Goal: Task Accomplishment & Management: Complete application form

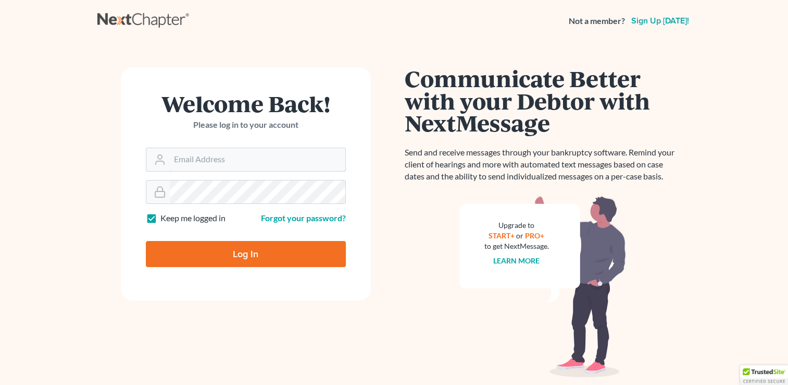
type input "[PERSON_NAME][EMAIL_ADDRESS][DOMAIN_NAME]"
click at [215, 21] on div "Not a member? Sign up today!" at bounding box center [394, 20] width 594 height 19
click at [236, 251] on input "Log In" at bounding box center [246, 254] width 200 height 26
type input "Thinking..."
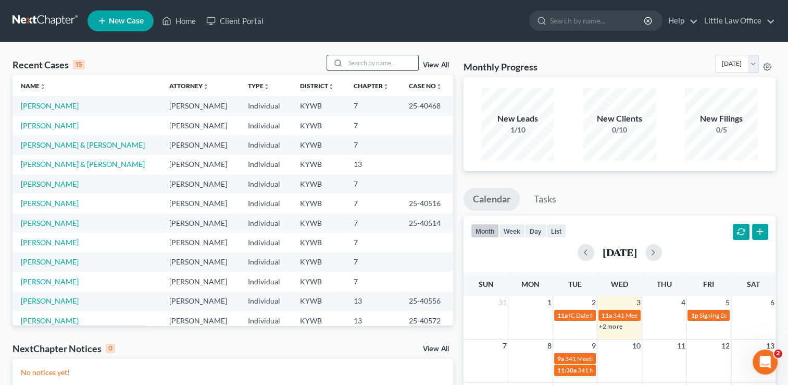
click at [379, 64] on input "search" at bounding box center [381, 62] width 73 height 15
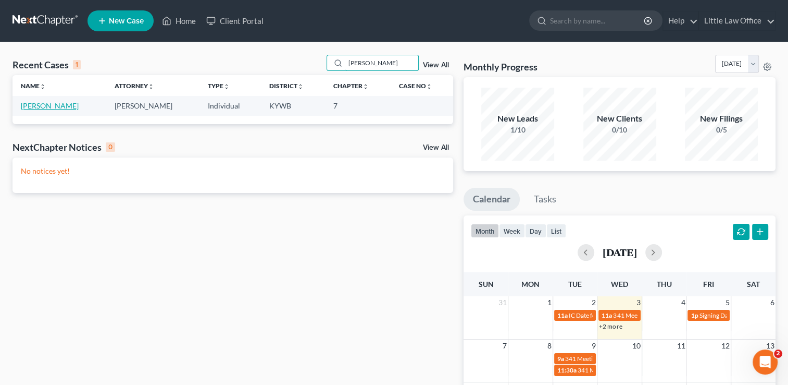
type input "travis"
click at [47, 109] on link "Travis, Todd" at bounding box center [50, 105] width 58 height 9
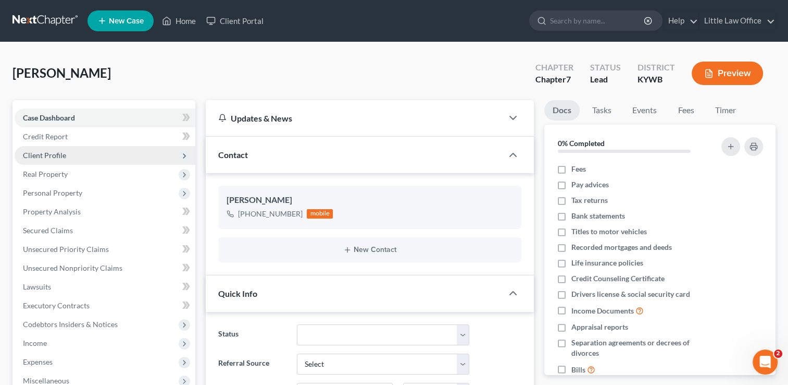
click at [52, 154] on span "Client Profile" at bounding box center [44, 155] width 43 height 9
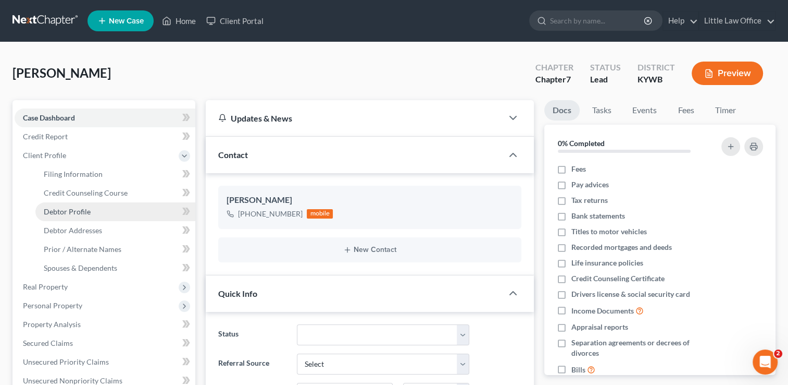
click at [58, 213] on span "Debtor Profile" at bounding box center [67, 211] width 47 height 9
select select "0"
select select "3"
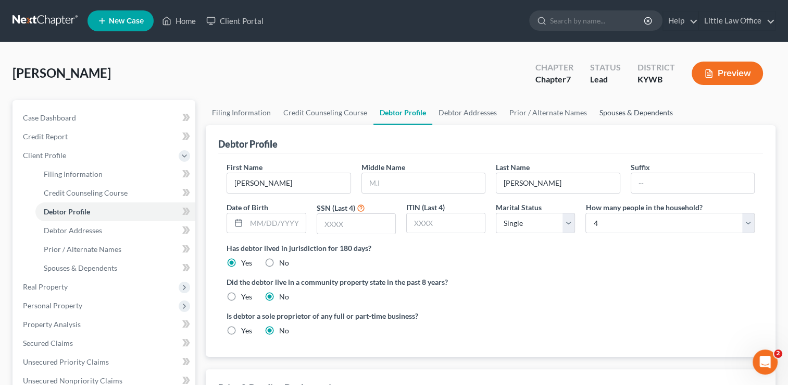
click at [607, 112] on link "Spouses & Dependents" at bounding box center [637, 112] width 86 height 25
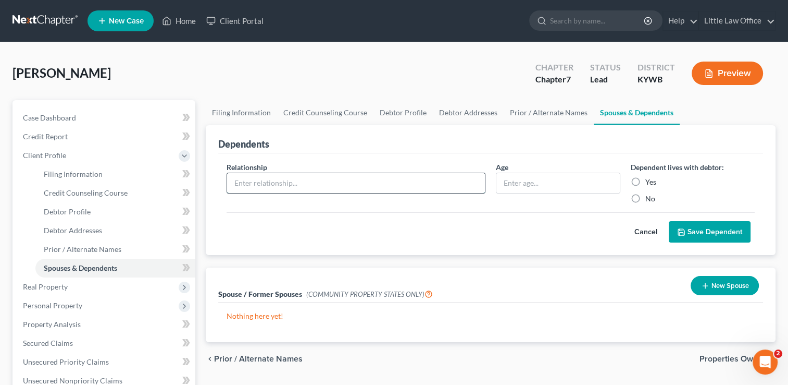
click at [242, 178] on input "text" at bounding box center [356, 183] width 258 height 20
type input "Son"
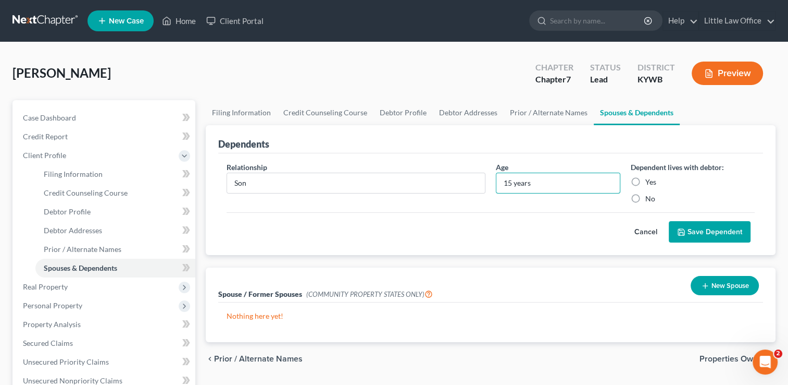
type input "15 years"
click at [645, 177] on div "Yes" at bounding box center [693, 182] width 124 height 10
click at [646, 180] on label "Yes" at bounding box center [651, 182] width 11 height 10
click at [650, 180] on input "Yes" at bounding box center [653, 180] width 7 height 7
radio input "true"
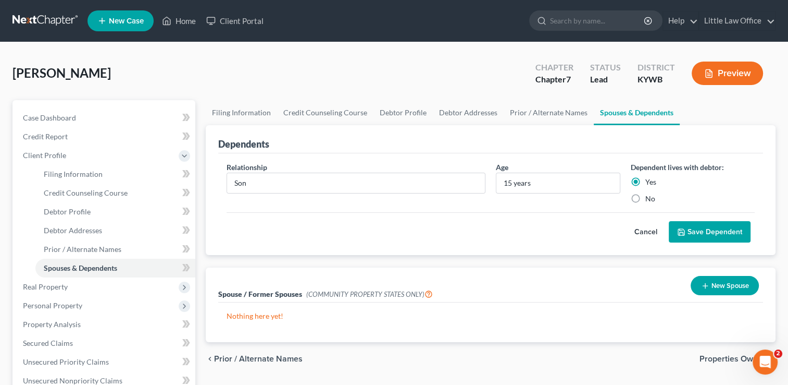
click at [690, 232] on button "Save Dependent" at bounding box center [710, 232] width 82 height 22
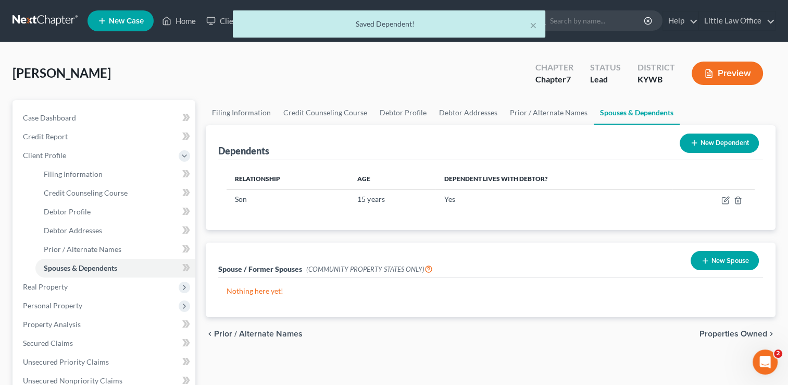
click at [734, 152] on div "New Dependent" at bounding box center [720, 143] width 88 height 28
click at [734, 151] on button "New Dependent" at bounding box center [719, 142] width 79 height 19
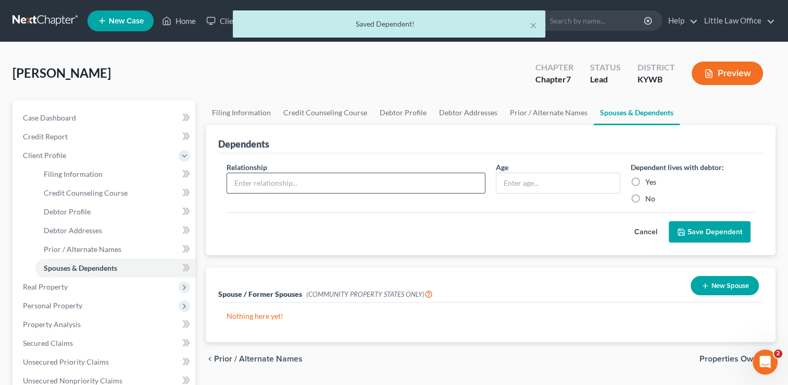
click at [282, 180] on input "text" at bounding box center [356, 183] width 258 height 20
click at [282, 180] on input "So" at bounding box center [356, 183] width 258 height 20
type input "Son"
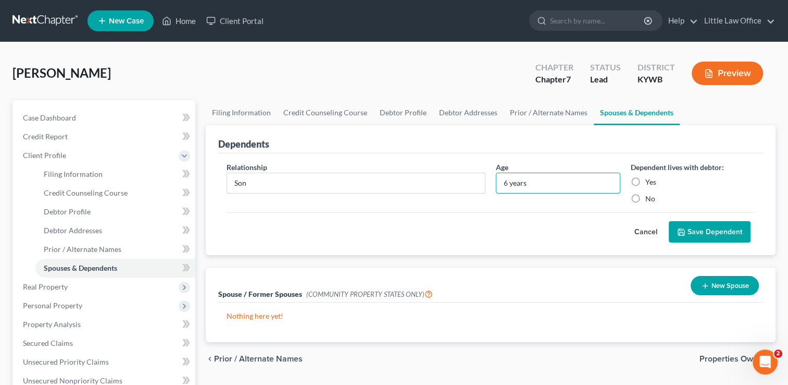
type input "6 years"
click at [646, 182] on label "Yes" at bounding box center [651, 182] width 11 height 10
click at [650, 182] on input "Yes" at bounding box center [653, 180] width 7 height 7
radio input "true"
click at [688, 228] on button "Save Dependent" at bounding box center [710, 232] width 82 height 22
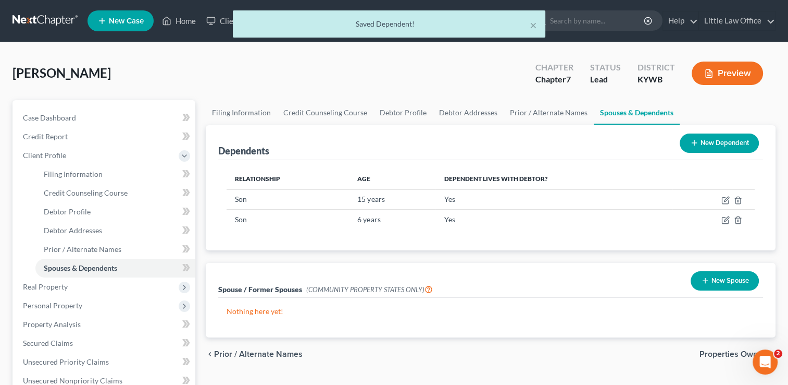
click at [726, 137] on button "New Dependent" at bounding box center [719, 142] width 79 height 19
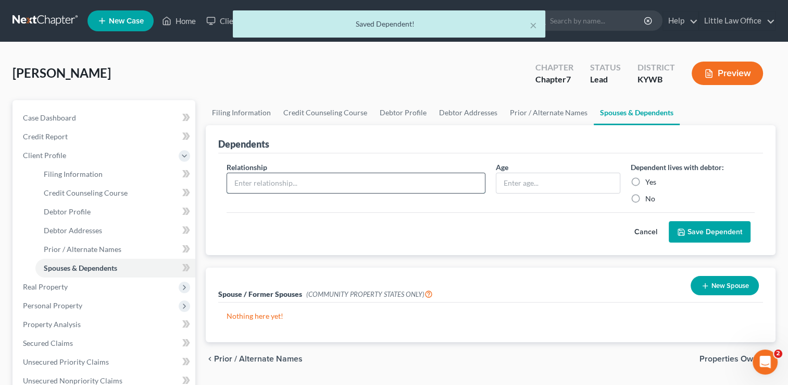
click at [255, 191] on input "text" at bounding box center [356, 183] width 258 height 20
type input "Daughter"
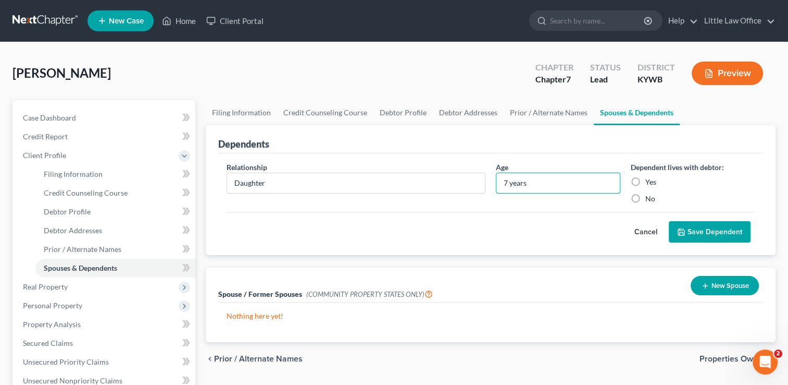
type input "7 years"
click at [652, 182] on label "Yes" at bounding box center [651, 182] width 11 height 10
click at [652, 182] on input "Yes" at bounding box center [653, 180] width 7 height 7
radio input "true"
click at [697, 226] on button "Save Dependent" at bounding box center [710, 232] width 82 height 22
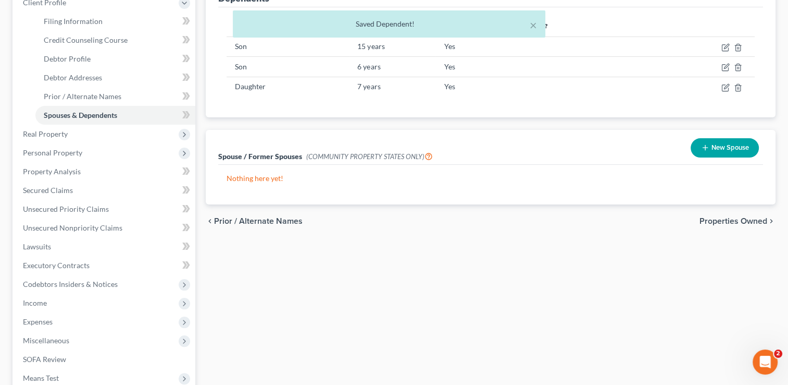
scroll to position [281, 0]
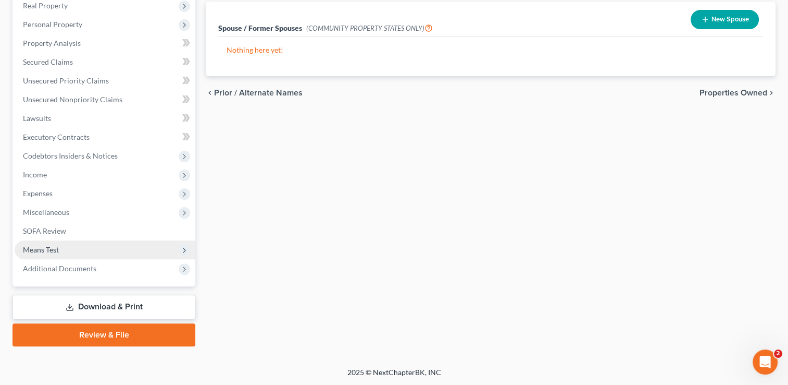
click at [64, 256] on span "Means Test" at bounding box center [105, 249] width 181 height 19
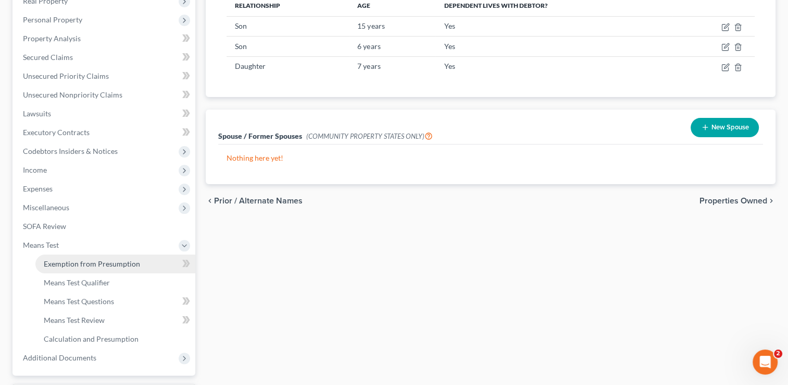
scroll to position [168, 0]
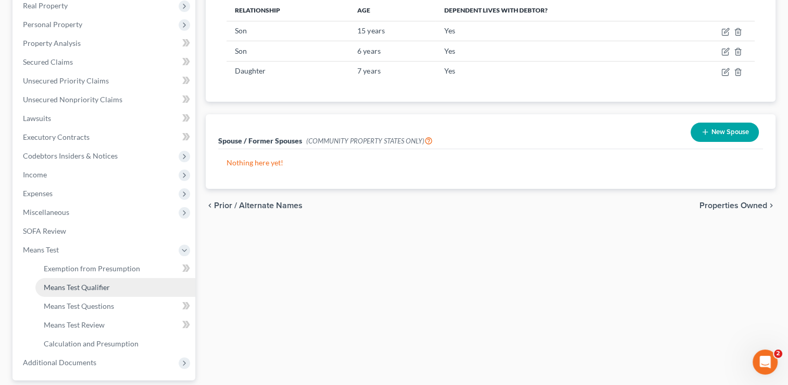
click at [69, 280] on link "Means Test Qualifier" at bounding box center [115, 287] width 160 height 19
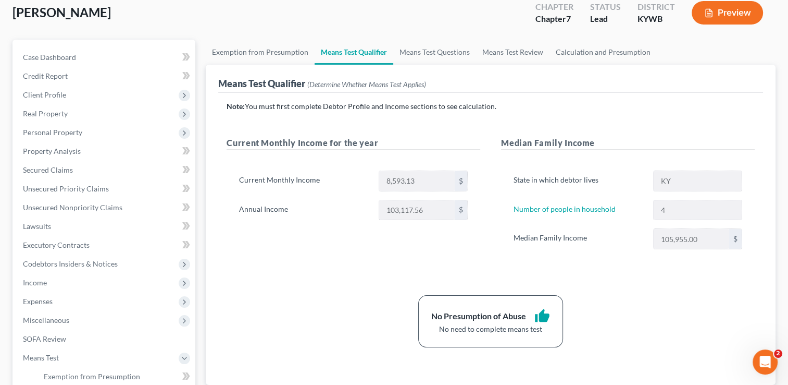
scroll to position [72, 0]
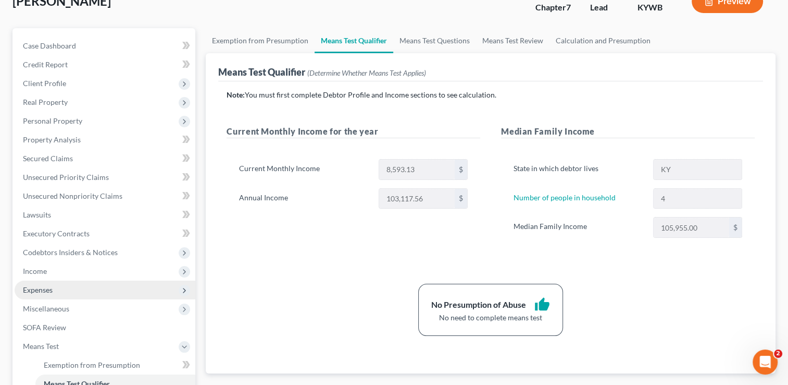
click at [81, 281] on span "Expenses" at bounding box center [105, 289] width 181 height 19
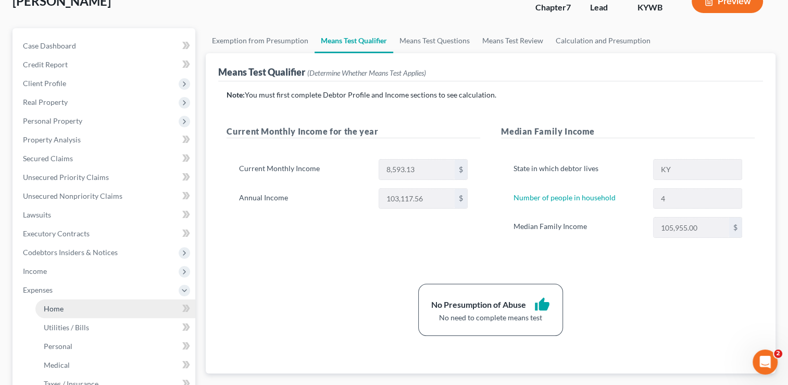
click at [71, 310] on link "Home" at bounding box center [115, 308] width 160 height 19
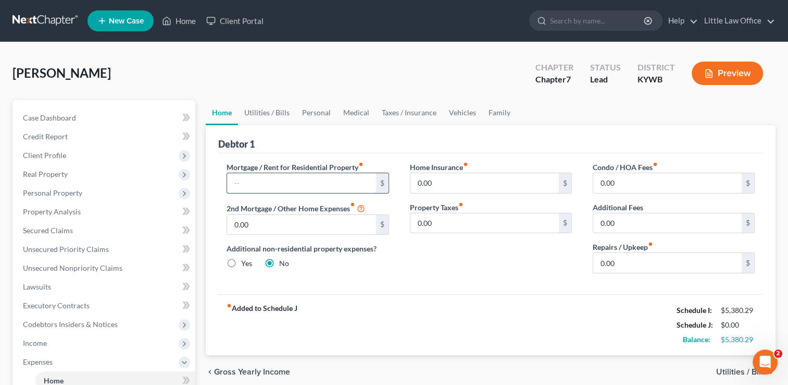
click at [311, 185] on input "text" at bounding box center [301, 183] width 149 height 20
type input "1,047"
click at [498, 272] on div "Home Insurance fiber_manual_record 0.00 $ Property Taxes fiber_manual_record 0.…" at bounding box center [491, 222] width 183 height 120
click at [646, 262] on input "0.00" at bounding box center [668, 263] width 149 height 20
type input "100"
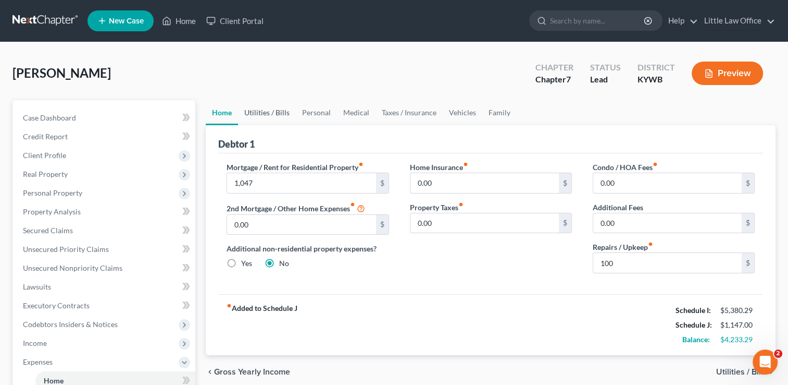
click at [269, 113] on link "Utilities / Bills" at bounding box center [267, 112] width 58 height 25
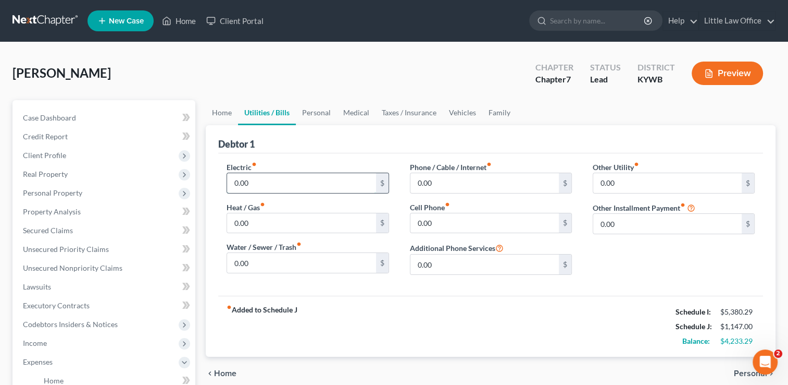
click at [269, 186] on input "0.00" at bounding box center [301, 183] width 149 height 20
type input "0"
type input "150"
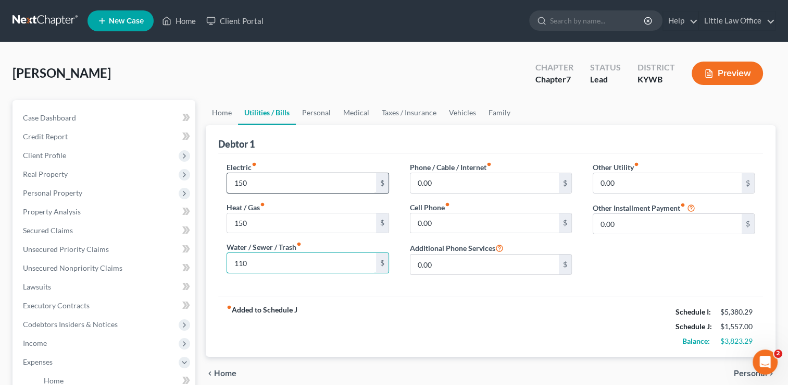
type input "110"
type input "100"
type input "93"
drag, startPoint x: 316, startPoint y: 120, endPoint x: 313, endPoint y: 114, distance: 7.7
click at [313, 114] on link "Personal" at bounding box center [316, 112] width 41 height 25
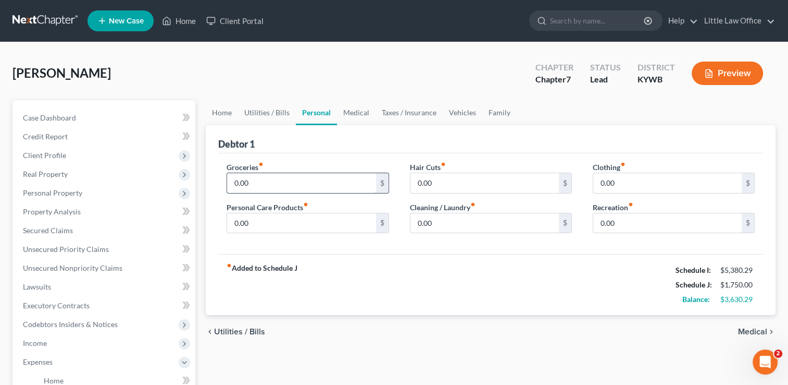
click at [262, 183] on input "0.00" at bounding box center [301, 183] width 149 height 20
type input "800"
click at [463, 181] on input "0.00" at bounding box center [485, 183] width 149 height 20
type input "50"
type input "200"
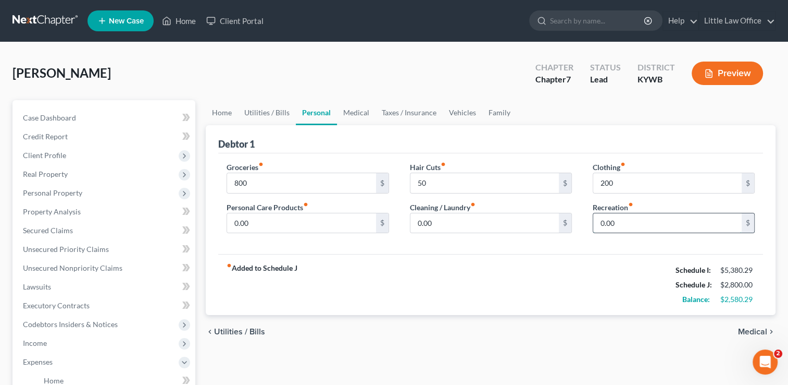
click at [648, 227] on input "0.00" at bounding box center [668, 223] width 149 height 20
type input "100"
click at [372, 119] on link "Medical" at bounding box center [356, 112] width 39 height 25
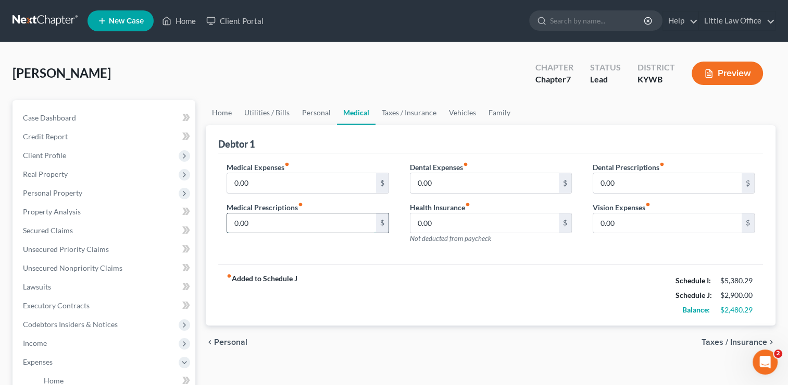
click at [299, 221] on input "0.00" at bounding box center [301, 223] width 149 height 20
type input "60"
click at [277, 189] on input "0.00" at bounding box center [301, 183] width 149 height 20
type input "50"
click at [436, 289] on div "fiber_manual_record Added to Schedule J Schedule I: $5,380.29 Schedule J: $3,01…" at bounding box center [490, 294] width 545 height 61
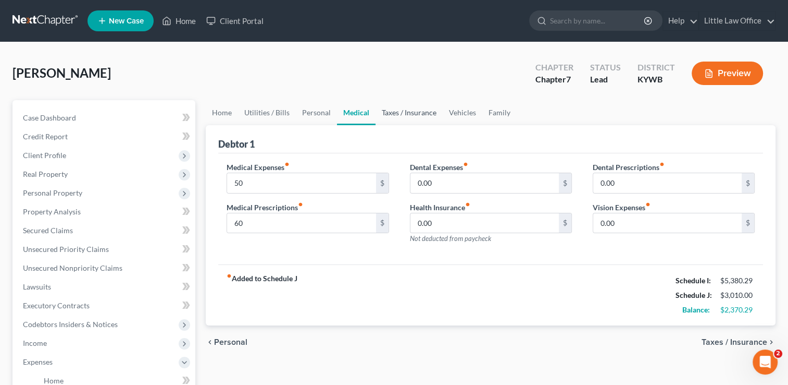
click at [396, 114] on link "Taxes / Insurance" at bounding box center [409, 112] width 67 height 25
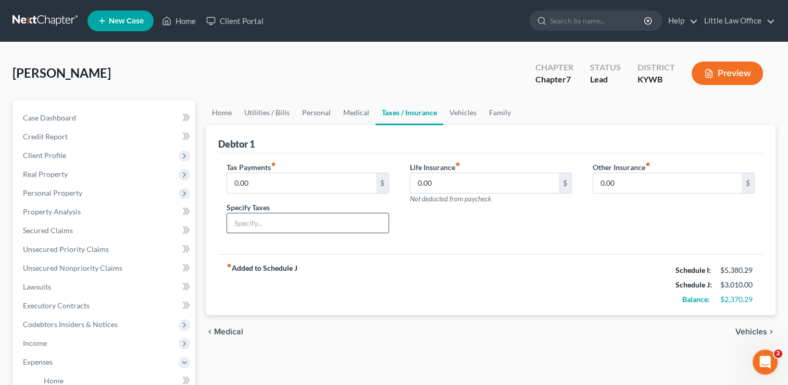
click at [263, 214] on input "text" at bounding box center [307, 223] width 161 height 20
type input "Vehicle Taxes"
click at [271, 186] on input "0.00" at bounding box center [301, 183] width 149 height 20
type input "50"
click at [538, 239] on div "Life Insurance fiber_manual_record 0.00 $ Not deducted from paycheck" at bounding box center [491, 202] width 183 height 80
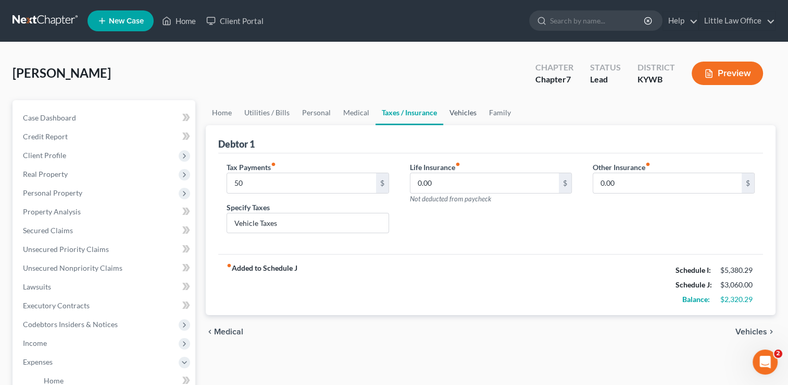
click at [456, 116] on link "Vehicles" at bounding box center [463, 112] width 40 height 25
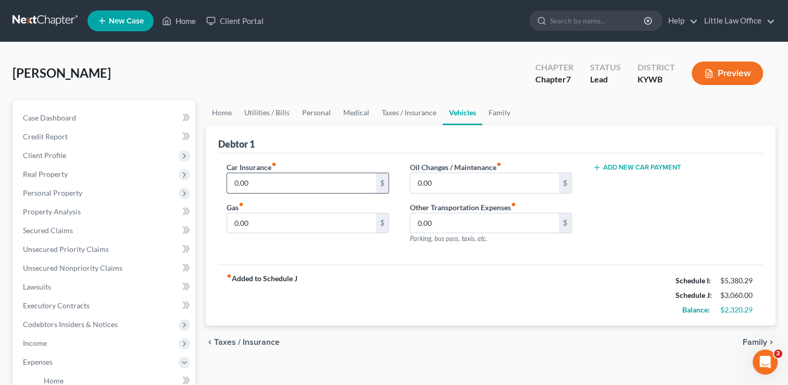
click at [283, 189] on input "0.00" at bounding box center [301, 183] width 149 height 20
type input "280"
click at [282, 219] on input "0.00" at bounding box center [301, 223] width 149 height 20
type input "800"
click at [508, 113] on link "Family" at bounding box center [500, 112] width 34 height 25
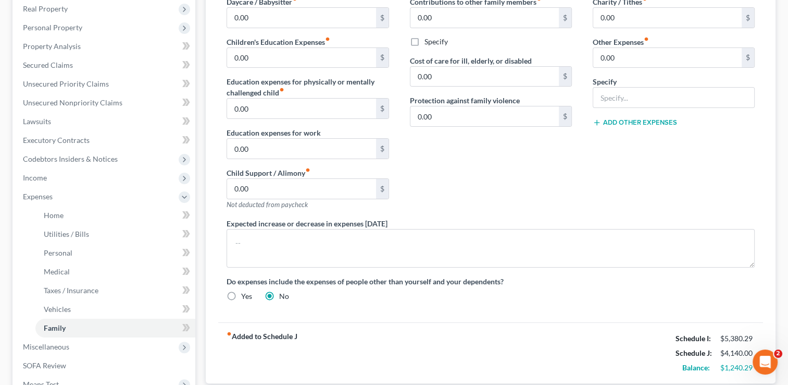
scroll to position [181, 0]
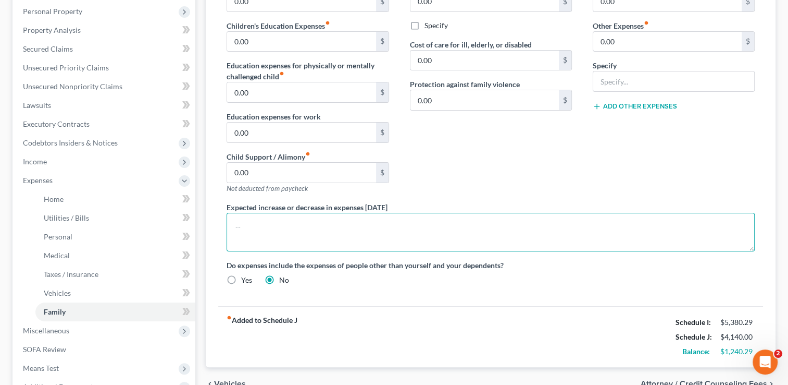
click at [488, 241] on textarea at bounding box center [491, 232] width 528 height 39
click at [488, 241] on textarea "Th" at bounding box center [491, 232] width 528 height 39
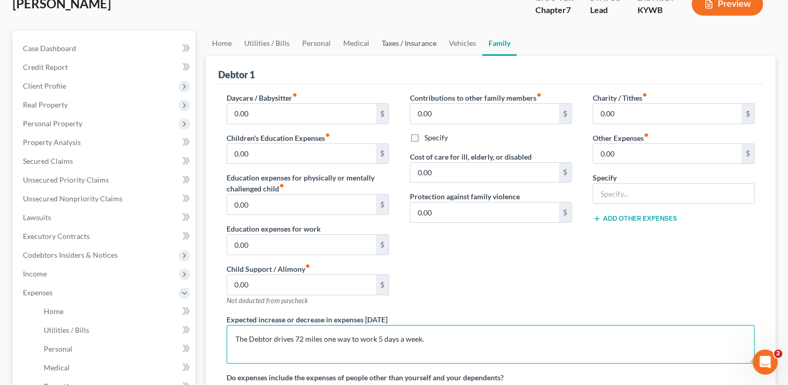
type textarea "The Debtor drives 72 miles one way to work 5 days a week."
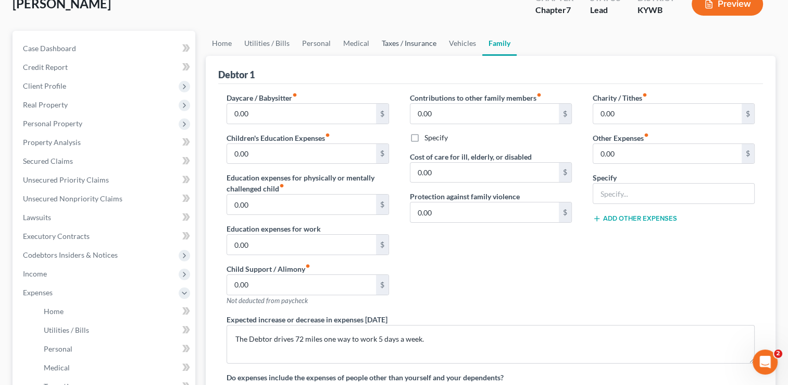
click at [423, 37] on link "Taxes / Insurance" at bounding box center [409, 43] width 67 height 25
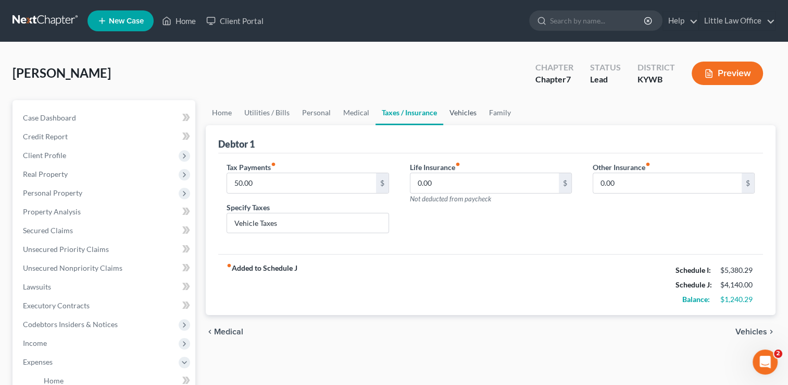
click at [450, 109] on link "Vehicles" at bounding box center [463, 112] width 40 height 25
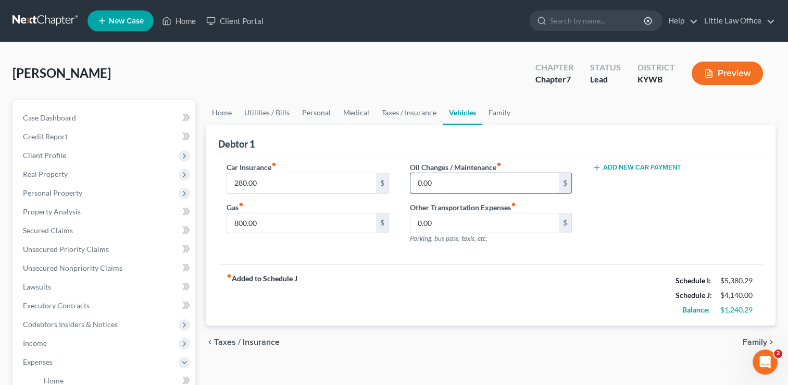
click at [469, 182] on input "0.00" at bounding box center [485, 183] width 149 height 20
type input "250"
click at [657, 212] on div "Add New Car Payment" at bounding box center [674, 207] width 183 height 91
click at [496, 116] on link "Family" at bounding box center [500, 112] width 34 height 25
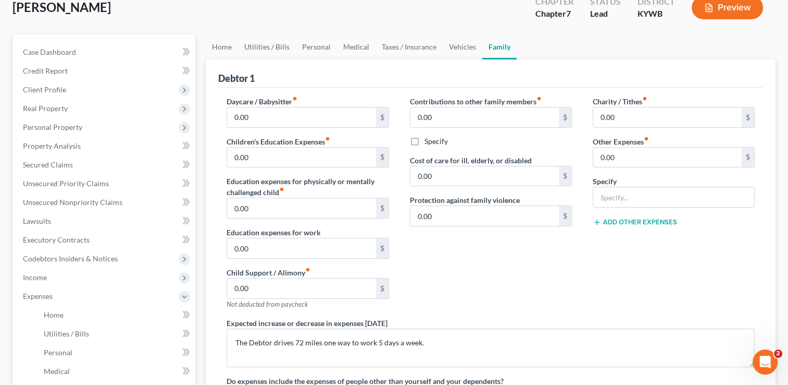
scroll to position [67, 0]
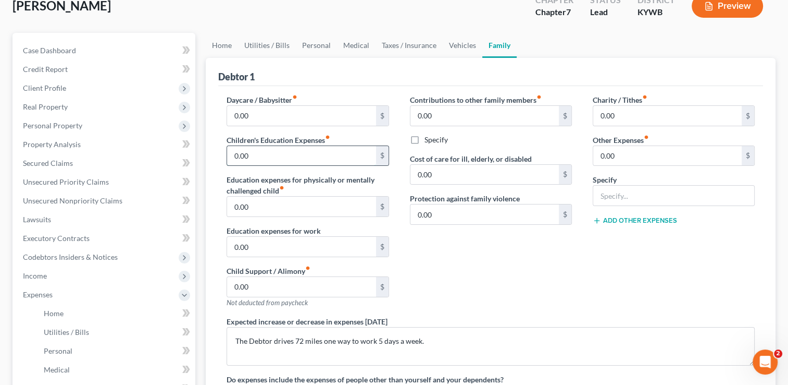
click at [324, 159] on input "0.00" at bounding box center [301, 156] width 149 height 20
type input "50"
click at [459, 275] on div "Contributions to other family members fiber_manual_record 0.00 $ Specify Cost o…" at bounding box center [491, 204] width 183 height 221
click at [314, 290] on input "0.00" at bounding box center [301, 287] width 149 height 20
type input "900"
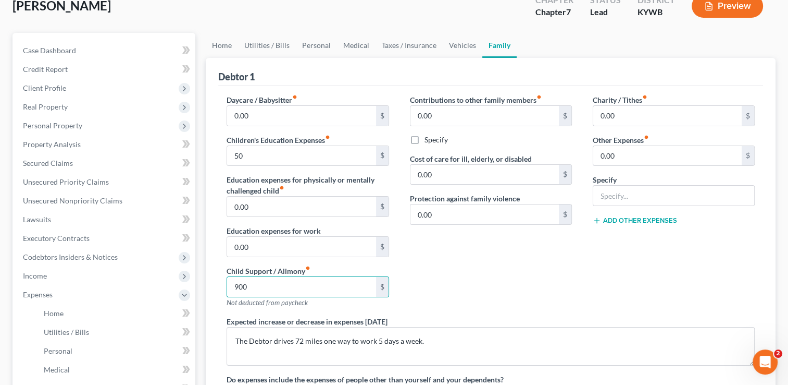
click at [523, 281] on div "Contributions to other family members fiber_manual_record 0.00 $ Specify Cost o…" at bounding box center [491, 204] width 183 height 221
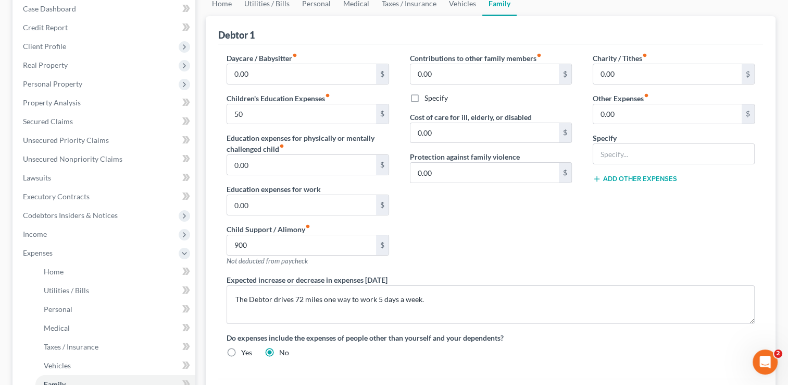
scroll to position [104, 0]
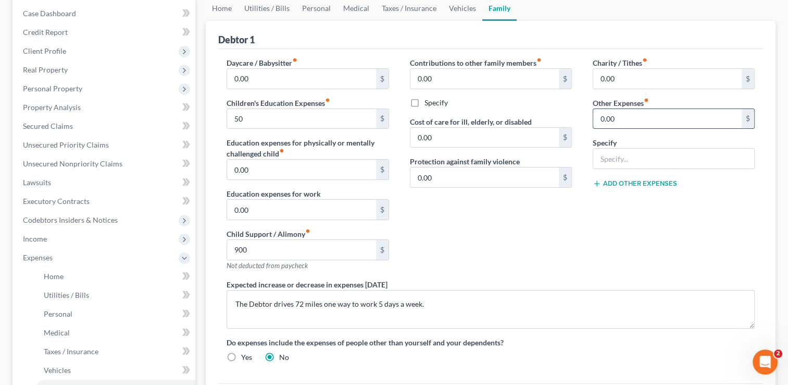
click at [657, 119] on input "0.00" at bounding box center [668, 119] width 149 height 20
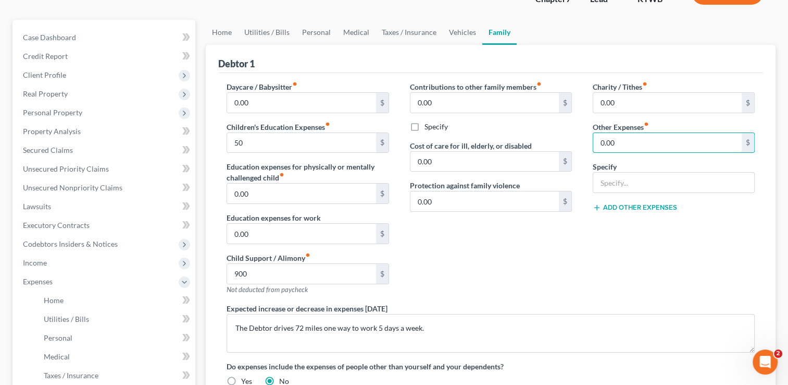
scroll to position [77, 0]
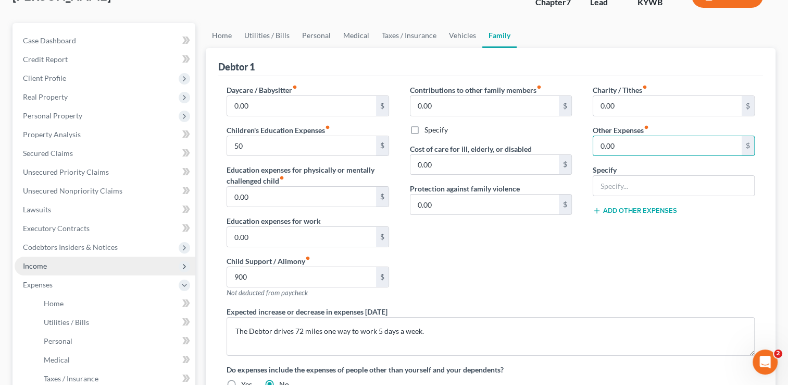
click at [54, 268] on span "Income" at bounding box center [105, 265] width 181 height 19
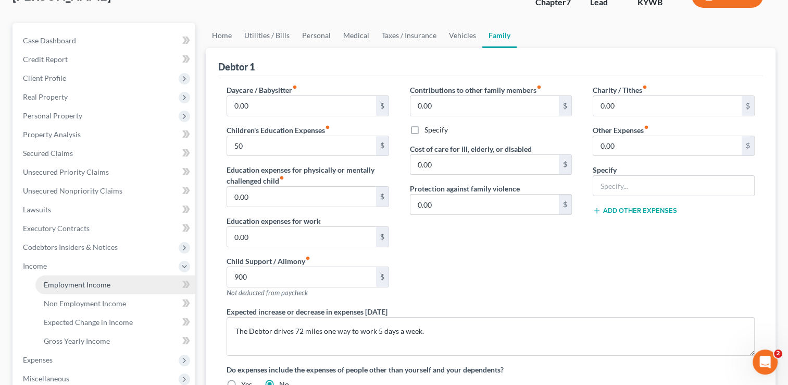
click at [69, 280] on span "Employment Income" at bounding box center [77, 284] width 67 height 9
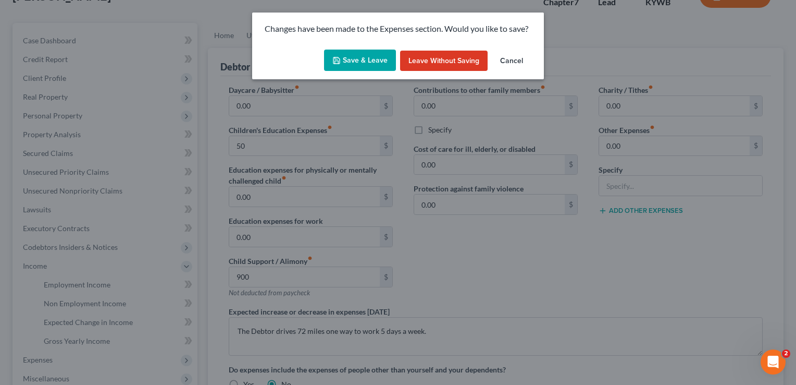
click at [377, 63] on button "Save & Leave" at bounding box center [360, 61] width 72 height 22
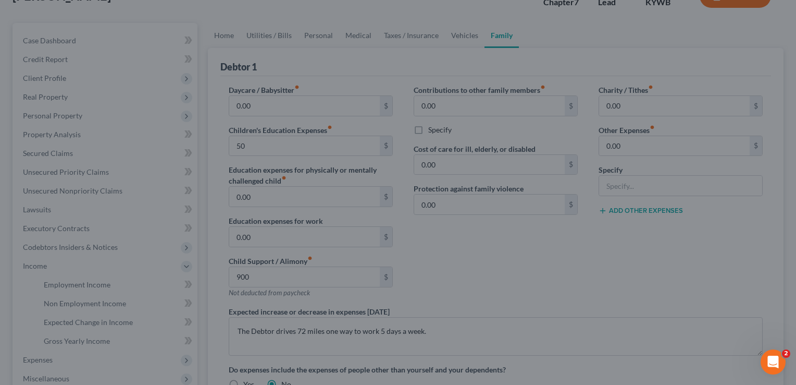
type input "50.00"
type input "900.00"
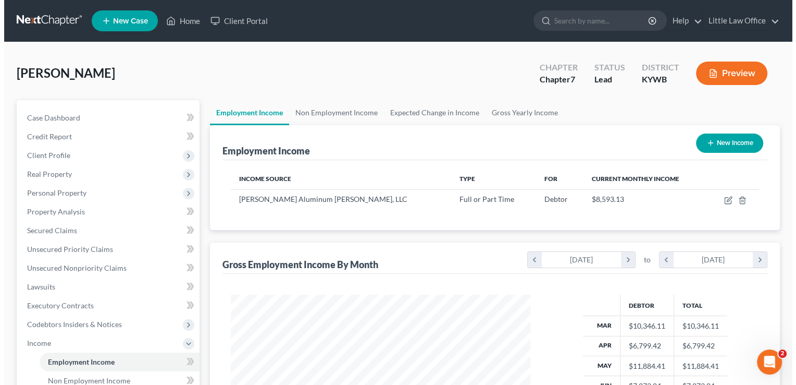
scroll to position [186, 320]
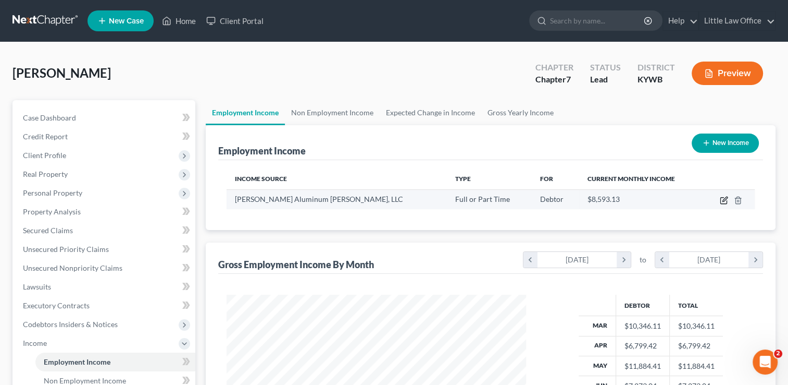
click at [721, 201] on icon "button" at bounding box center [724, 200] width 6 height 6
select select "0"
select select "44"
select select "3"
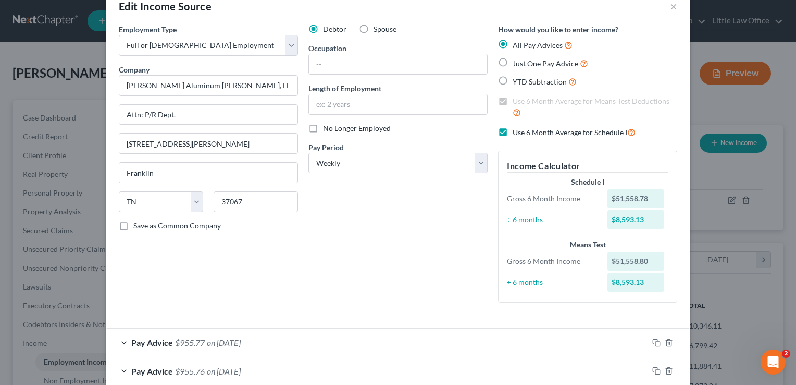
scroll to position [18, 0]
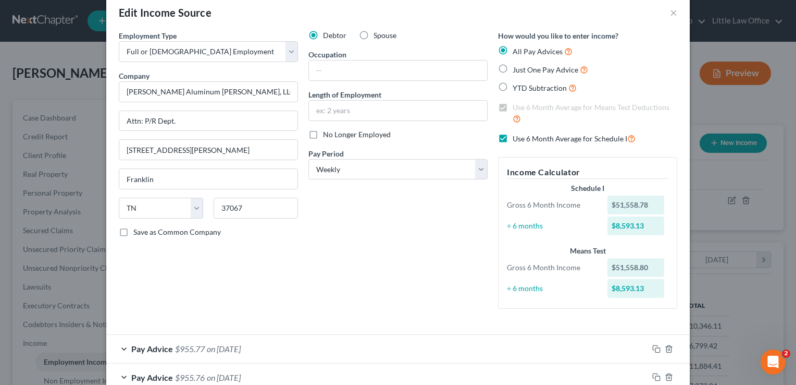
click at [513, 139] on label "Use 6 Month Average for Schedule I" at bounding box center [574, 138] width 123 height 12
click at [517, 139] on input "Use 6 Month Average for Schedule I" at bounding box center [520, 135] width 7 height 7
checkbox input "false"
click at [250, 342] on div "Pay Advice $955.77 on 08/29/2025" at bounding box center [377, 349] width 542 height 28
click at [133, 381] on label "Use on Schedule I" at bounding box center [161, 381] width 56 height 10
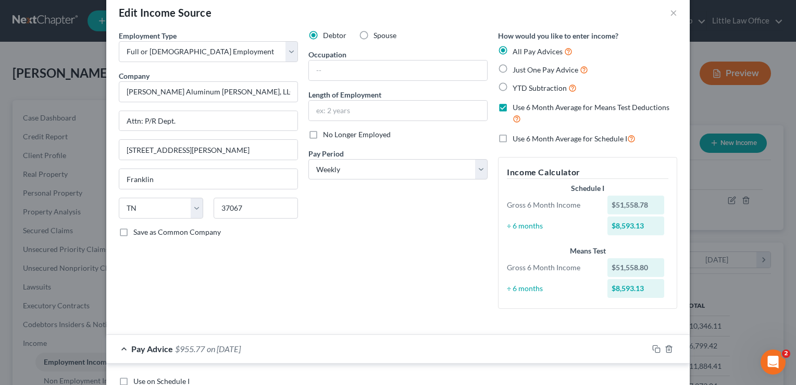
click at [138, 381] on input "Use on Schedule I" at bounding box center [141, 379] width 7 height 7
checkbox input "true"
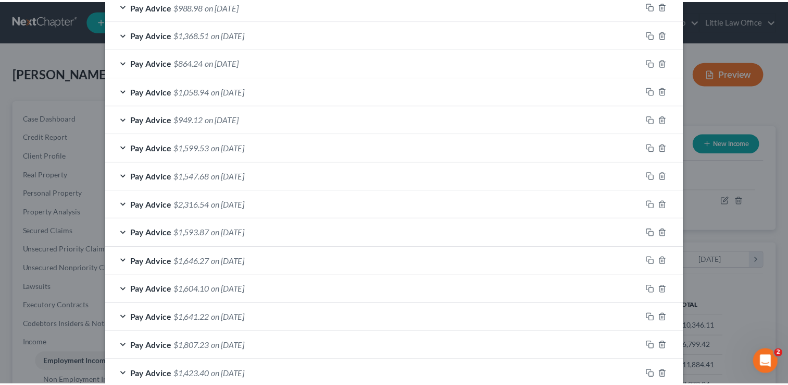
scroll to position [1324, 0]
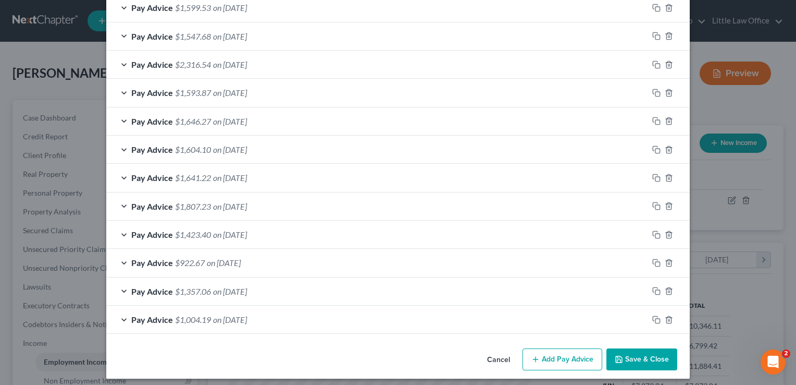
click at [648, 348] on button "Save & Close" at bounding box center [642, 359] width 71 height 22
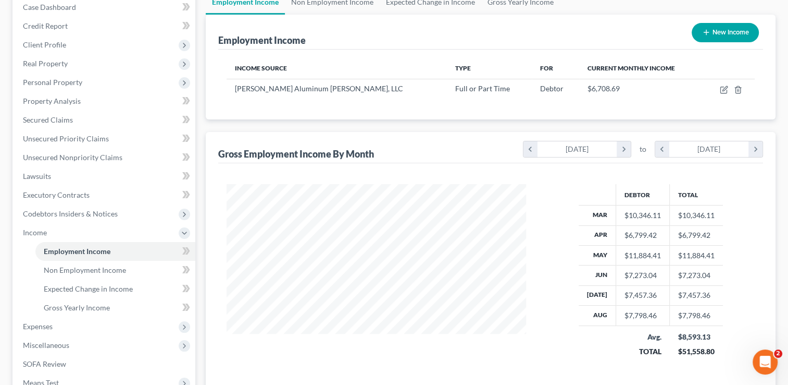
scroll to position [129, 0]
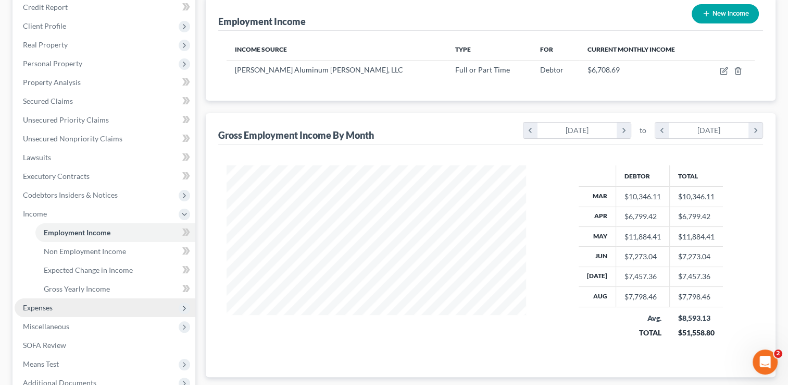
click at [56, 300] on span "Expenses" at bounding box center [105, 307] width 181 height 19
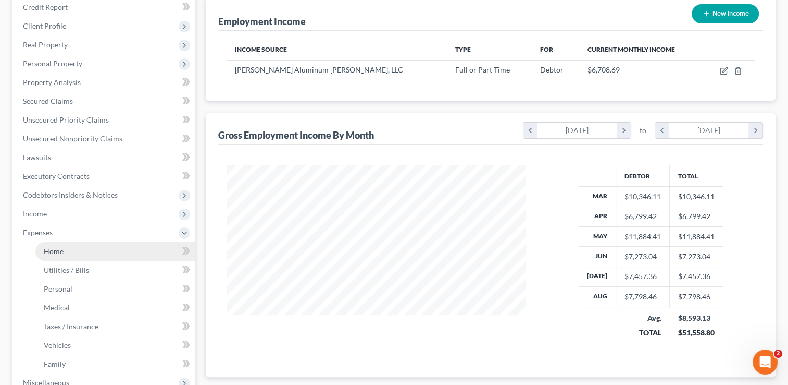
click at [60, 253] on span "Home" at bounding box center [54, 250] width 20 height 9
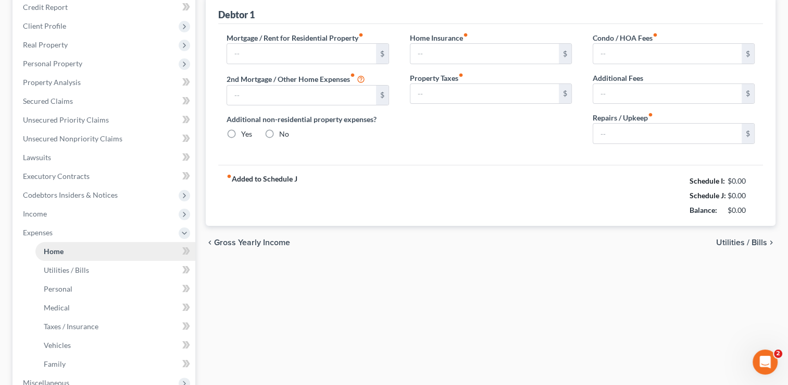
type input "1,047.00"
type input "0.00"
radio input "true"
type input "0.00"
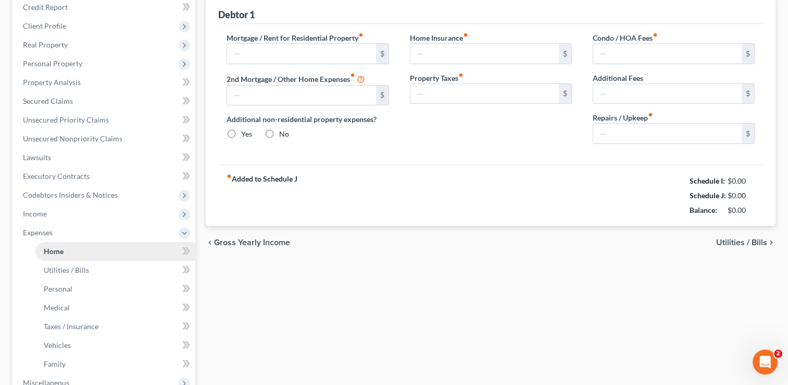
type input "0.00"
type input "100.00"
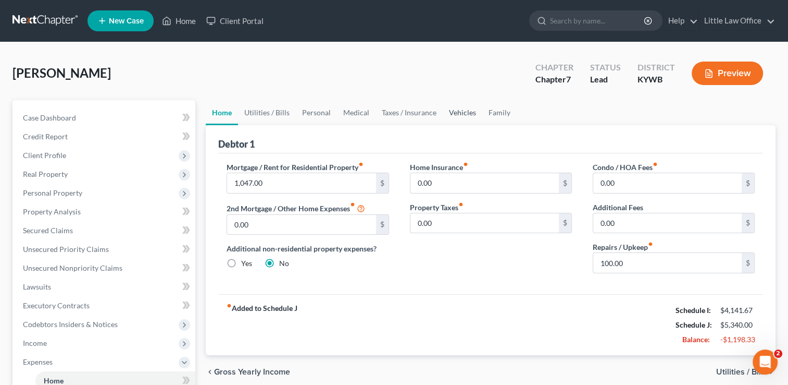
click at [468, 113] on link "Vehicles" at bounding box center [463, 112] width 40 height 25
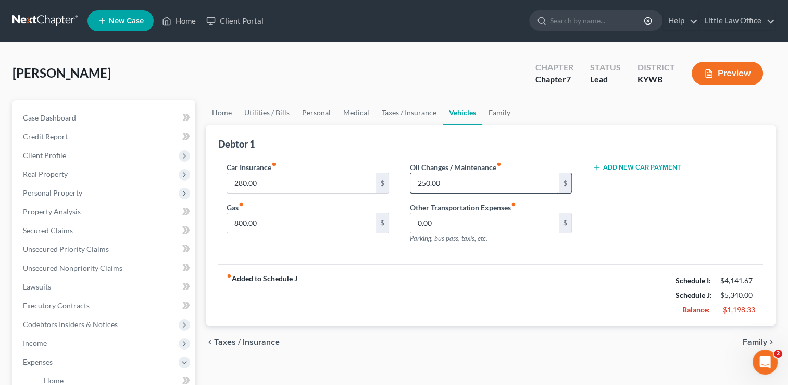
click at [452, 181] on input "250.00" at bounding box center [485, 183] width 149 height 20
type input "30"
click at [425, 287] on div "fiber_manual_record Added to Schedule J Schedule I: $4,141.67 Schedule J: $5,12…" at bounding box center [490, 294] width 545 height 61
click at [223, 116] on link "Home" at bounding box center [222, 112] width 32 height 25
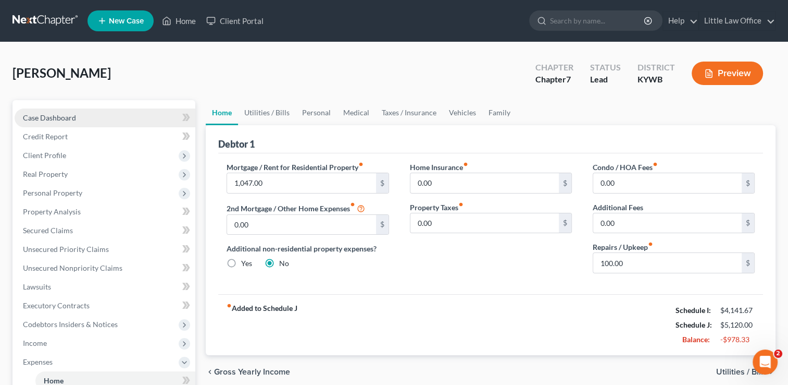
click at [68, 118] on span "Case Dashboard" at bounding box center [49, 117] width 53 height 9
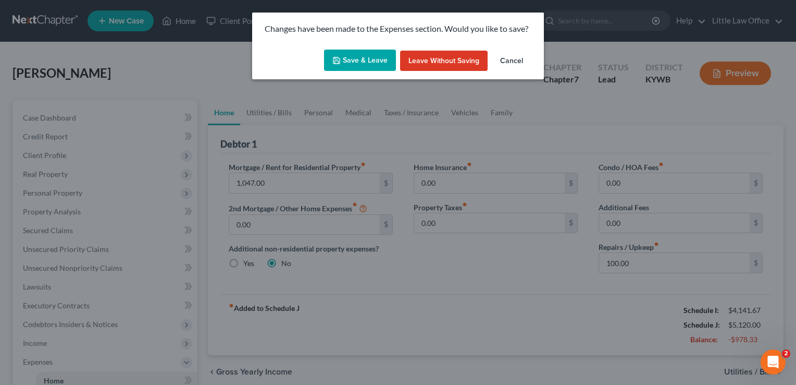
click at [380, 53] on button "Save & Leave" at bounding box center [360, 61] width 72 height 22
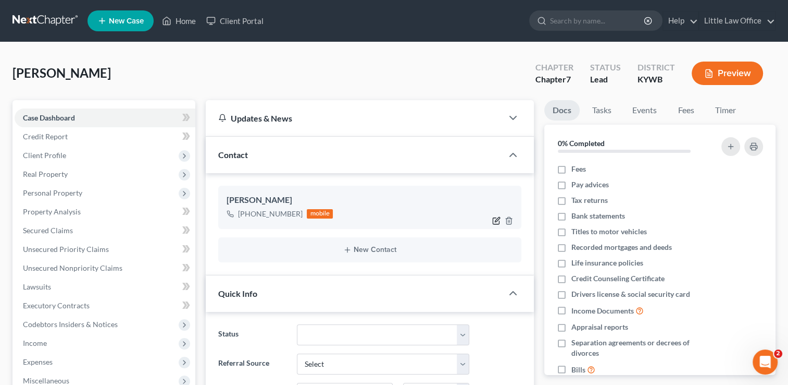
click at [497, 219] on icon "button" at bounding box center [497, 219] width 5 height 5
select select "0"
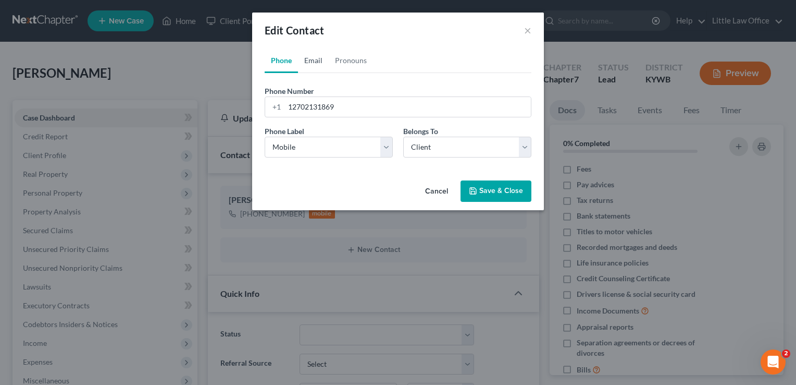
click at [318, 66] on link "Email" at bounding box center [313, 60] width 31 height 25
click at [311, 100] on input "email" at bounding box center [408, 107] width 246 height 20
click at [311, 100] on input "t" at bounding box center [408, 107] width 246 height 20
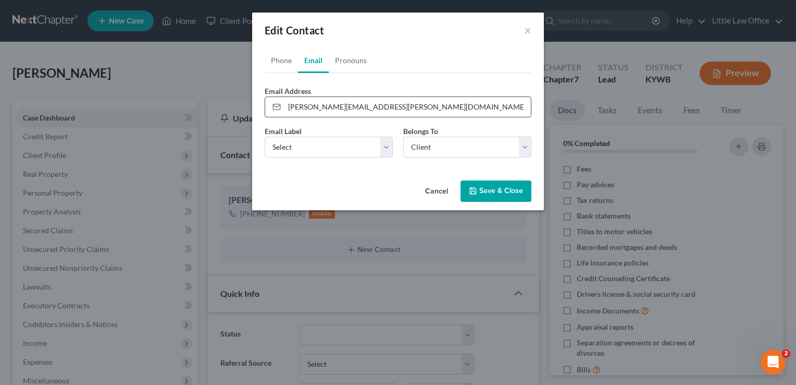
type input "todd.c.travis@gmail.com"
select select "0"
click at [512, 192] on button "Save & Close" at bounding box center [496, 191] width 71 height 22
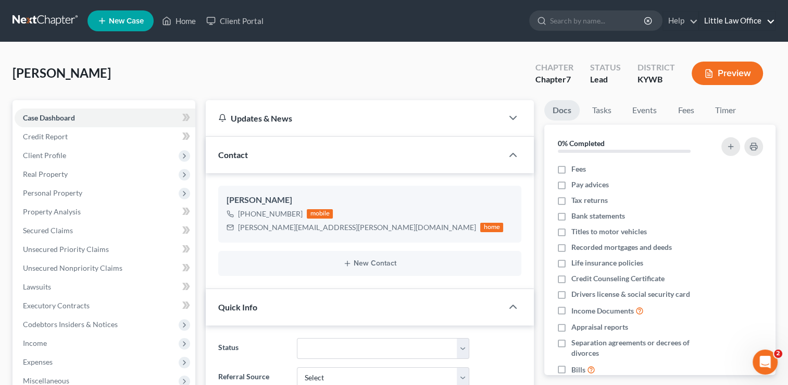
click at [748, 26] on link "Little Law Office" at bounding box center [737, 20] width 76 height 19
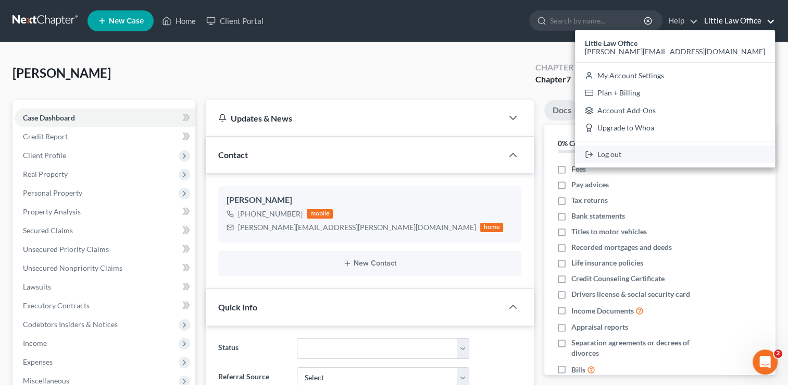
click at [713, 154] on link "Log out" at bounding box center [675, 154] width 200 height 18
